Goal: Transaction & Acquisition: Obtain resource

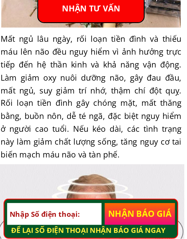
scroll to position [516, 0]
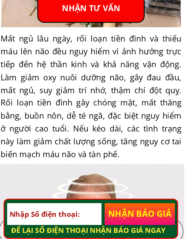
click at [102, 215] on p "NHẬN BÁO GIÁ" at bounding box center [125, 222] width 46 height 15
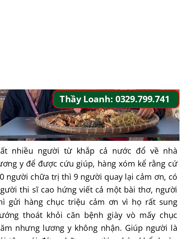
scroll to position [1345, 0]
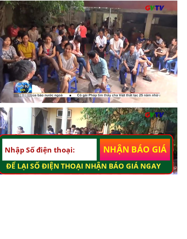
click at [102, 215] on p "NHẬN BÁO GIÁ" at bounding box center [125, 222] width 46 height 15
click at [39, 215] on input "tel" at bounding box center [70, 222] width 62 height 15
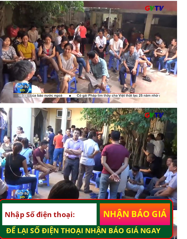
type input "0912721039"
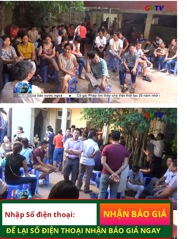
type input "0912721039"
click at [102, 215] on p "NHẬN BÁO GIÁ" at bounding box center [125, 222] width 46 height 15
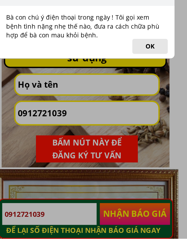
scroll to position [1615, 0]
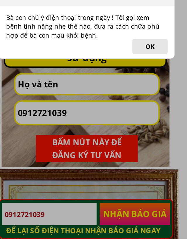
click at [50, 101] on div "Alert Bà con chú ý điện thoại trong ngày ! Tôi gọi xem bệnh tình nặng nhẹ thế n…" at bounding box center [93, 119] width 187 height 239
click at [57, 97] on div "Alert Bà con chú ý điện thoại trong ngày ! Tôi gọi xem bệnh tình nặng nhẹ thế n…" at bounding box center [93, 119] width 187 height 239
click at [67, 98] on div "Alert Bà con chú ý điện thoại trong ngày ! Tôi gọi xem bệnh tình nặng nhẹ thế n…" at bounding box center [93, 119] width 187 height 239
click at [60, 98] on div "Alert Bà con chú ý điện thoại trong ngày ! Tôi gọi xem bệnh tình nặng nhẹ thế n…" at bounding box center [93, 119] width 187 height 239
click at [51, 99] on div "Alert Bà con chú ý điện thoại trong ngày ! Tôi gọi xem bệnh tình nặng nhẹ thế n…" at bounding box center [93, 119] width 187 height 239
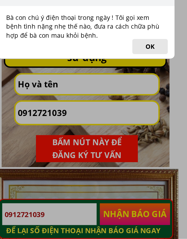
click at [47, 98] on div "Alert Bà con chú ý điện thoại trong ngày ! Tôi gọi xem bệnh tình nặng nhẹ thế n…" at bounding box center [93, 119] width 187 height 239
click at [43, 95] on div "Alert Bà con chú ý điện thoại trong ngày ! Tôi gọi xem bệnh tình nặng nhẹ thế n…" at bounding box center [93, 119] width 187 height 239
click at [58, 100] on div "Alert Bà con chú ý điện thoại trong ngày ! Tôi gọi xem bệnh tình nặng nhẹ thế n…" at bounding box center [93, 119] width 187 height 239
click at [36, 139] on div "Alert Bà con chú ý điện thoại trong ngày ! Tôi gọi xem bệnh tình nặng nhẹ thế n…" at bounding box center [93, 119] width 187 height 239
click at [80, 142] on div "Alert Bà con chú ý điện thoại trong ngày ! Tôi gọi xem bệnh tình nặng nhẹ thế n…" at bounding box center [93, 119] width 187 height 239
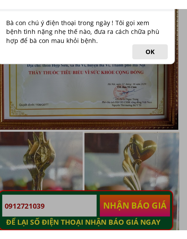
scroll to position [1755, 0]
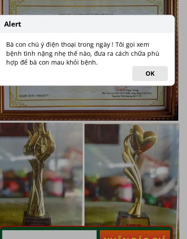
click at [124, 108] on button "OK" at bounding box center [135, 113] width 23 height 10
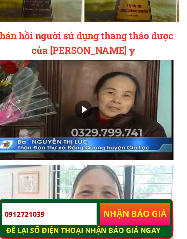
scroll to position [1881, 0]
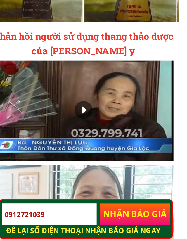
click at [102, 215] on p "NHẬN BÁO GIÁ" at bounding box center [125, 222] width 46 height 15
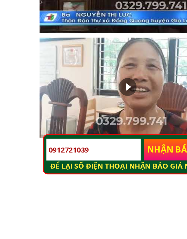
click at [51, 215] on input "0912721039" at bounding box center [70, 222] width 62 height 15
paste input "tel"
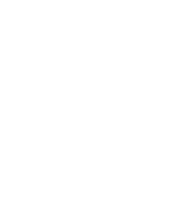
scroll to position [2587, 0]
